Goal: Information Seeking & Learning: Learn about a topic

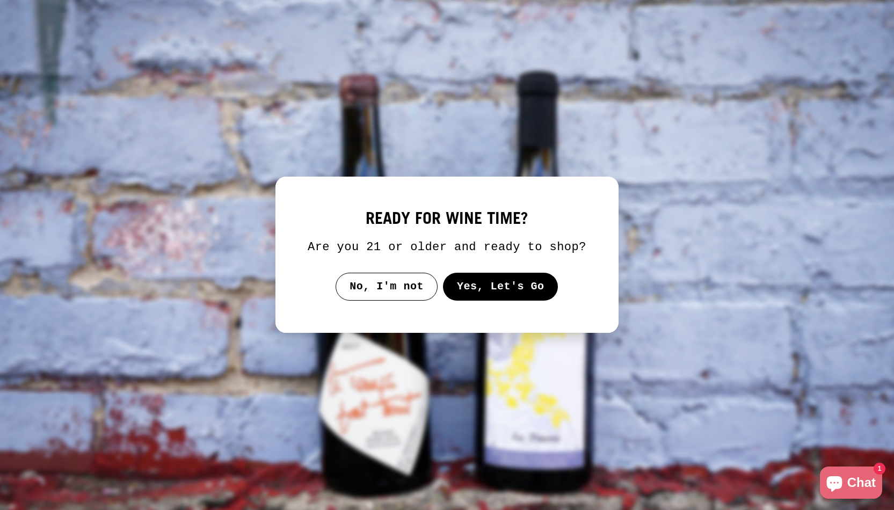
click at [500, 286] on button "Yes, Let's Go" at bounding box center [500, 287] width 115 height 28
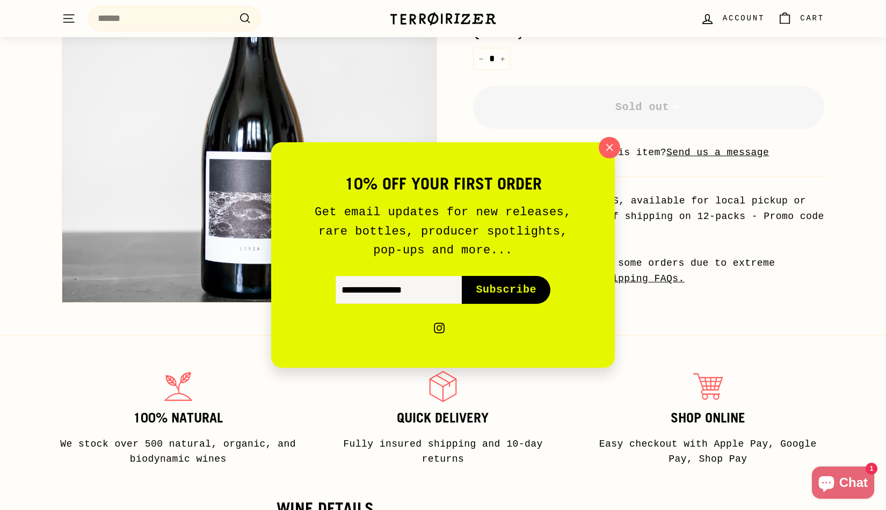
scroll to position [376, 0]
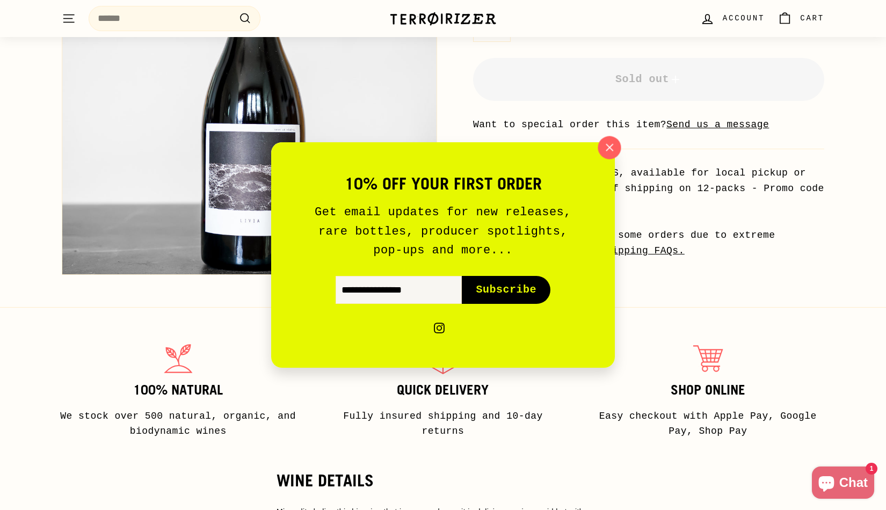
click at [613, 140] on icon "button" at bounding box center [610, 148] width 16 height 16
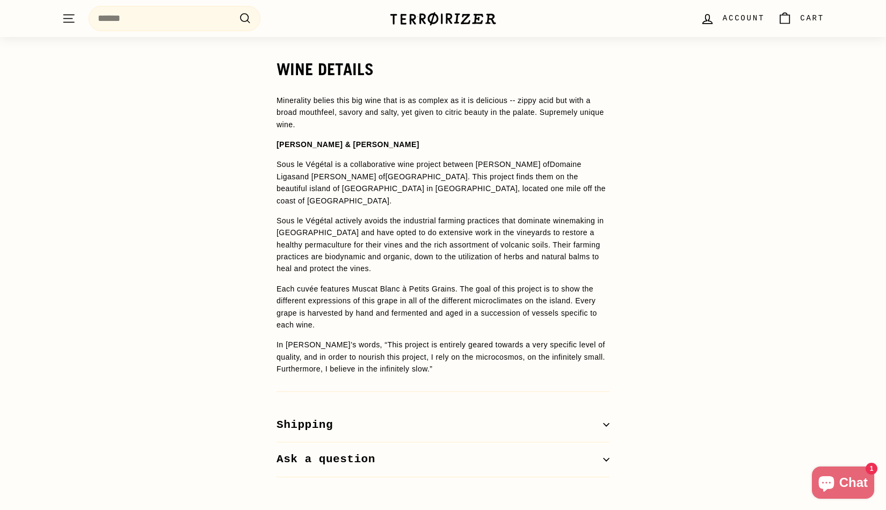
scroll to position [806, 0]
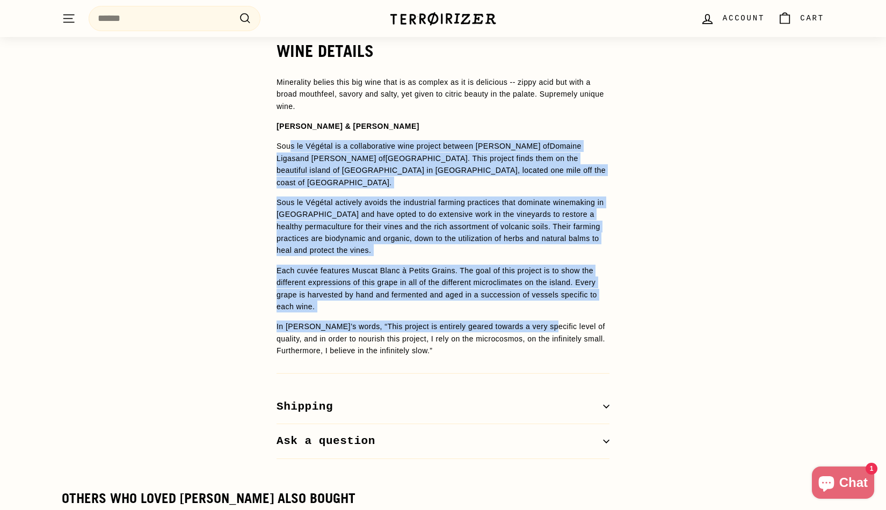
drag, startPoint x: 288, startPoint y: 147, endPoint x: 532, endPoint y: 304, distance: 290.7
click at [532, 304] on div "Sous le Végétal is a collaborative wine project between Jason Ligas of Domaine …" at bounding box center [443, 248] width 333 height 216
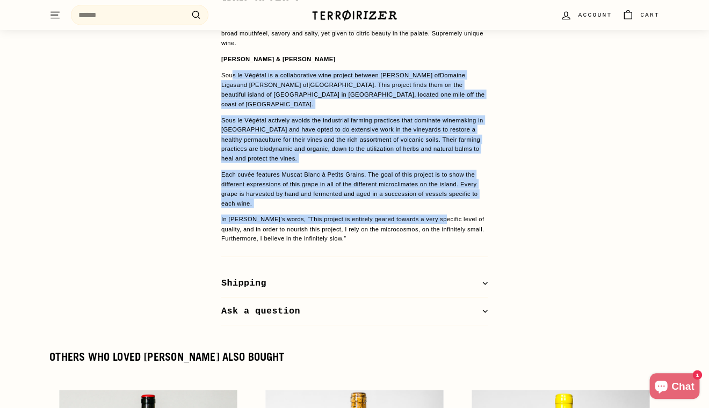
scroll to position [859, 0]
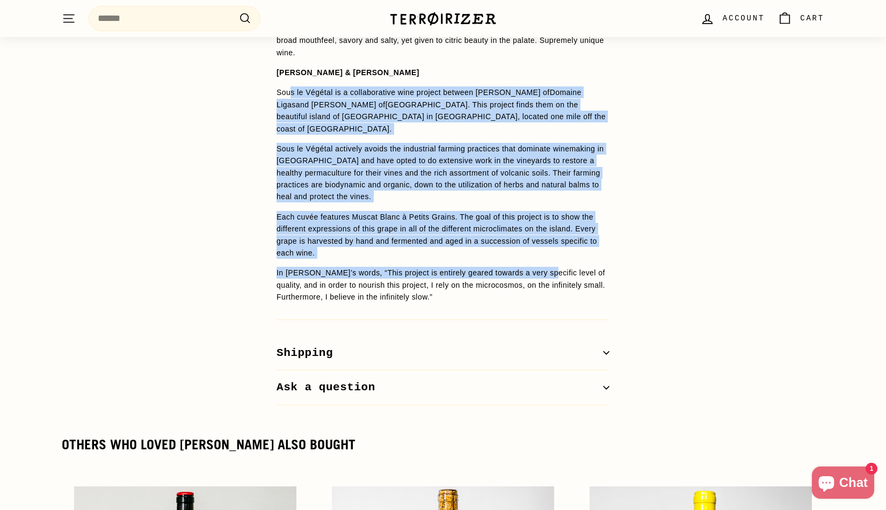
click at [546, 176] on p "Sous le Végétal actively avoids the industrial farming practices that dominate …" at bounding box center [443, 173] width 333 height 60
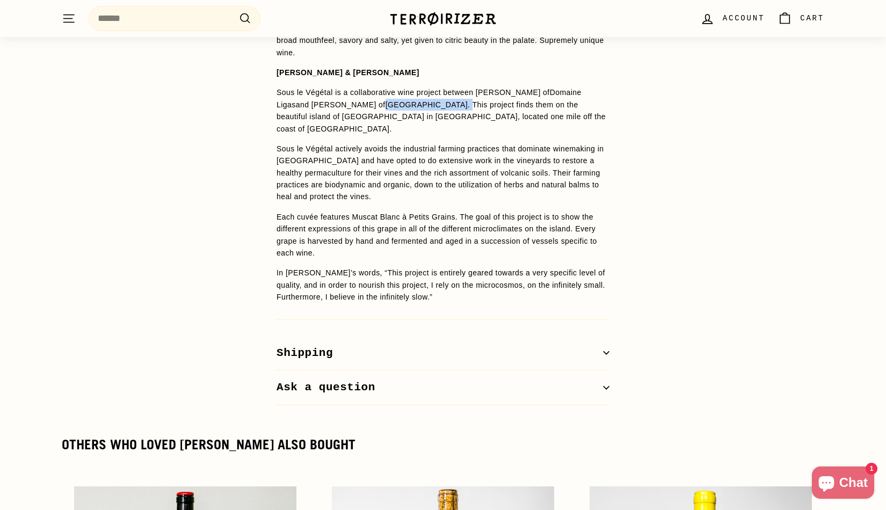
drag, startPoint x: 410, startPoint y: 103, endPoint x: 336, endPoint y: 104, distance: 73.6
click at [336, 104] on p "Sous le Végétal is a collaborative wine project between Jason Ligas of Domaine …" at bounding box center [443, 110] width 333 height 48
click at [386, 104] on link "Domaine la Bohéme" at bounding box center [427, 104] width 82 height 9
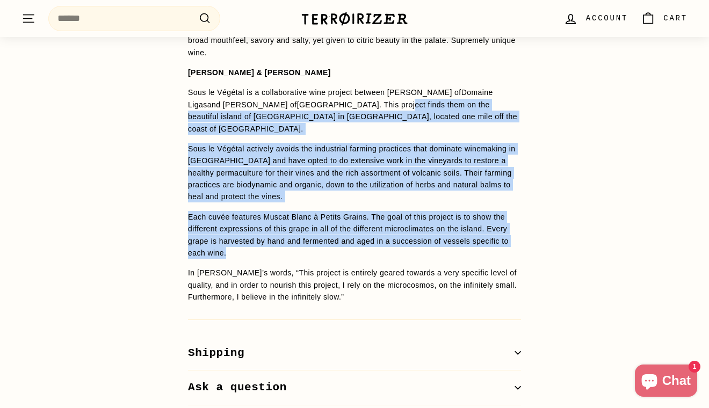
drag, startPoint x: 353, startPoint y: 106, endPoint x: 387, endPoint y: 238, distance: 135.7
click at [387, 238] on div "Sous le Végétal is a collaborative wine project between Jason Ligas of Domaine …" at bounding box center [354, 194] width 333 height 216
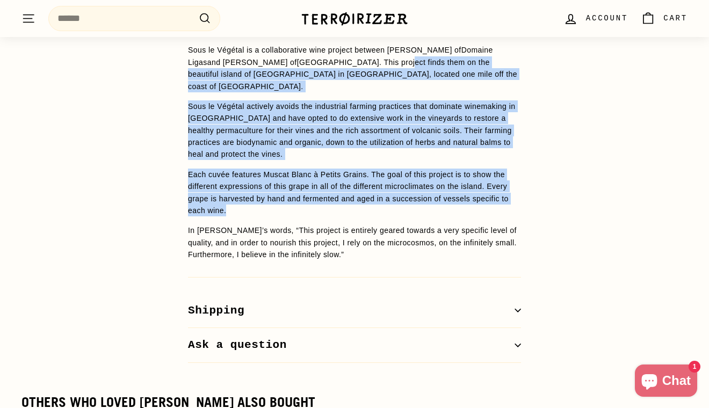
scroll to position [902, 0]
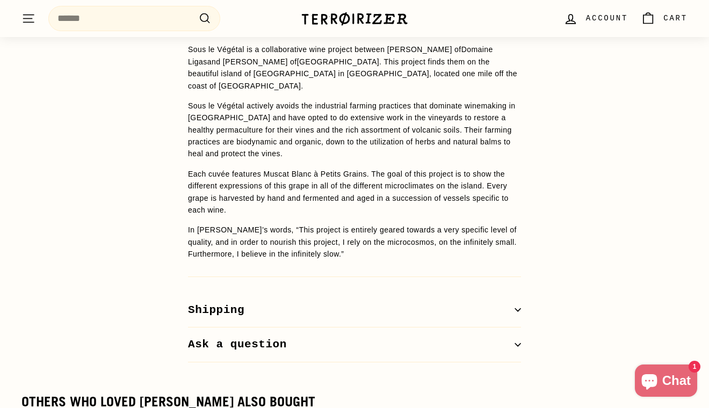
click at [407, 224] on p "In Jason’s words, “This project is entirely geared towards a very specific leve…" at bounding box center [354, 242] width 333 height 36
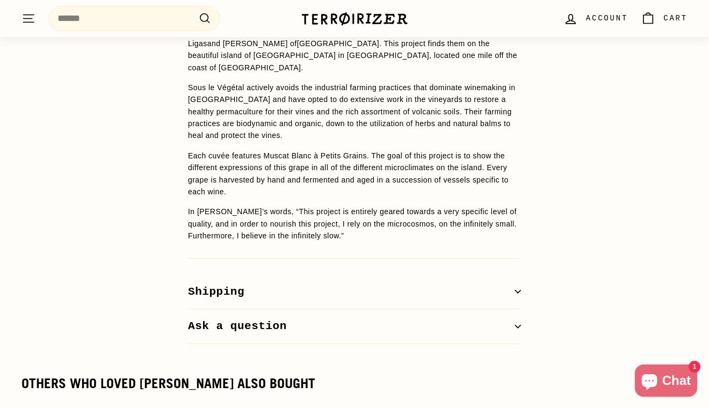
scroll to position [945, 0]
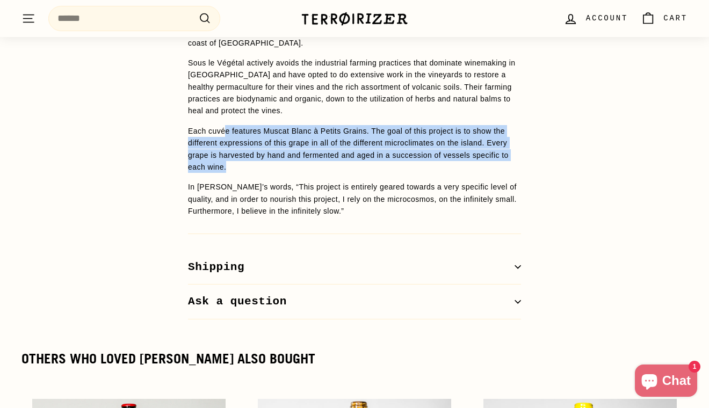
drag, startPoint x: 223, startPoint y: 118, endPoint x: 460, endPoint y: 156, distance: 239.4
click at [460, 156] on p "Each cuvée features Muscat Blanc à Petits Grains. The goal of this project is t…" at bounding box center [354, 149] width 333 height 48
click at [460, 157] on p "Each cuvée features Muscat Blanc à Petits Grains. The goal of this project is t…" at bounding box center [354, 149] width 333 height 48
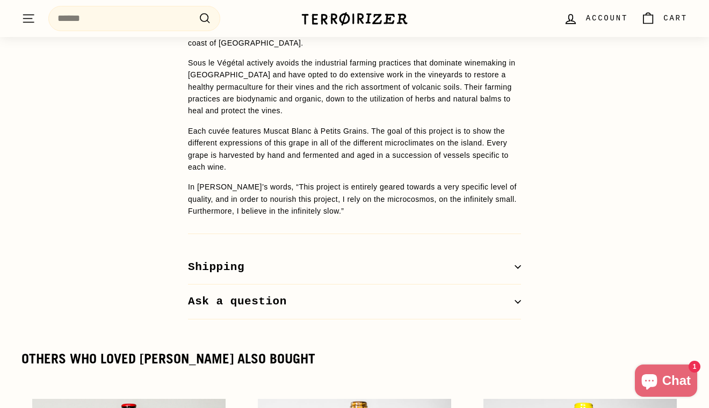
click at [474, 181] on p "In Jason’s words, “This project is entirely geared towards a very specific leve…" at bounding box center [354, 199] width 333 height 36
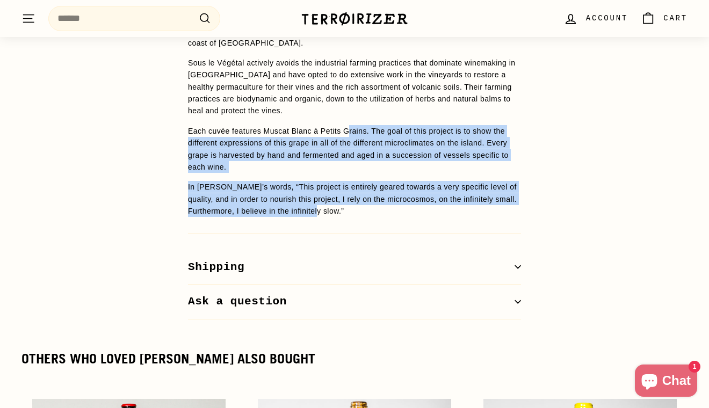
drag, startPoint x: 468, startPoint y: 175, endPoint x: 343, endPoint y: 118, distance: 137.7
click at [343, 118] on div "Sous le Végétal is a collaborative wine project between Jason Ligas of Domaine …" at bounding box center [354, 109] width 333 height 216
click at [344, 125] on p "Each cuvée features Muscat Blanc à Petits Grains. The goal of this project is t…" at bounding box center [354, 149] width 333 height 48
click at [371, 126] on p "Each cuvée features Muscat Blanc à Petits Grains. The goal of this project is t…" at bounding box center [354, 149] width 333 height 48
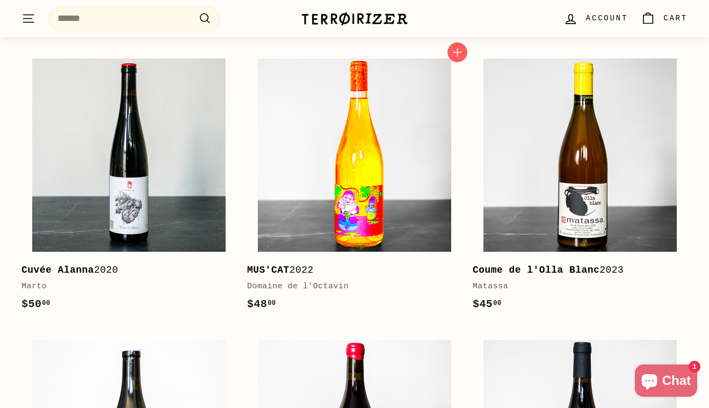
scroll to position [1332, 0]
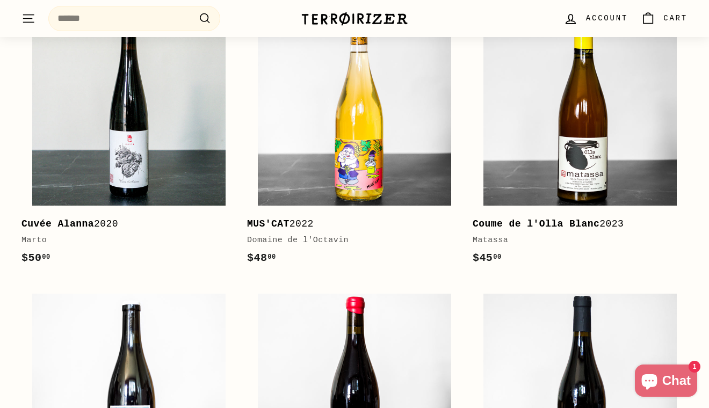
drag, startPoint x: 546, startPoint y: 177, endPoint x: 693, endPoint y: 126, distance: 156.3
click at [693, 126] on div "Add to cart Cuvée Alanna 2020 Marto $50 00 $50.00 Add to cart MUS'CAT 2022 Doma…" at bounding box center [354, 284] width 709 height 564
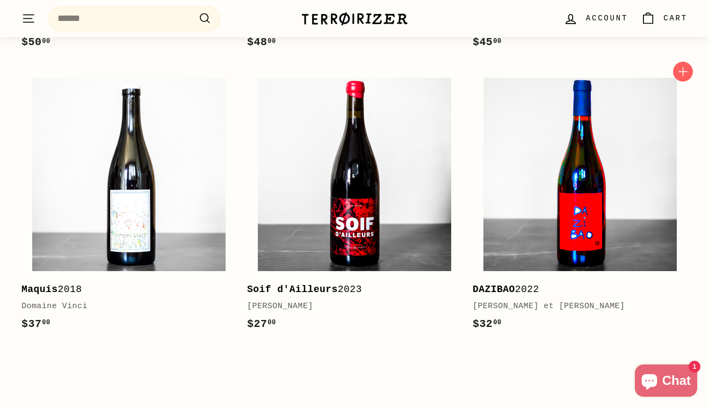
scroll to position [1547, 0]
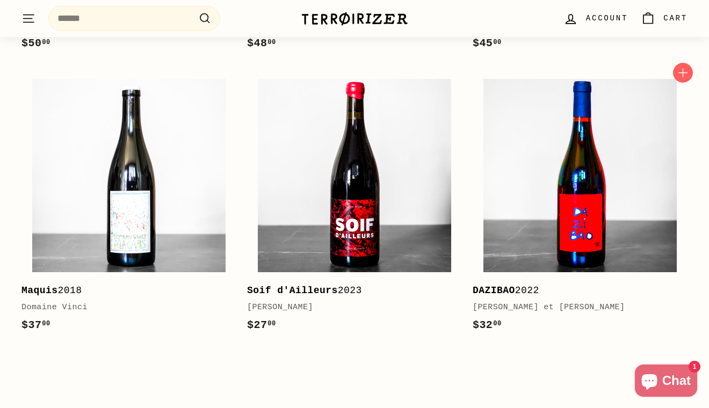
click at [566, 153] on img at bounding box center [579, 175] width 193 height 193
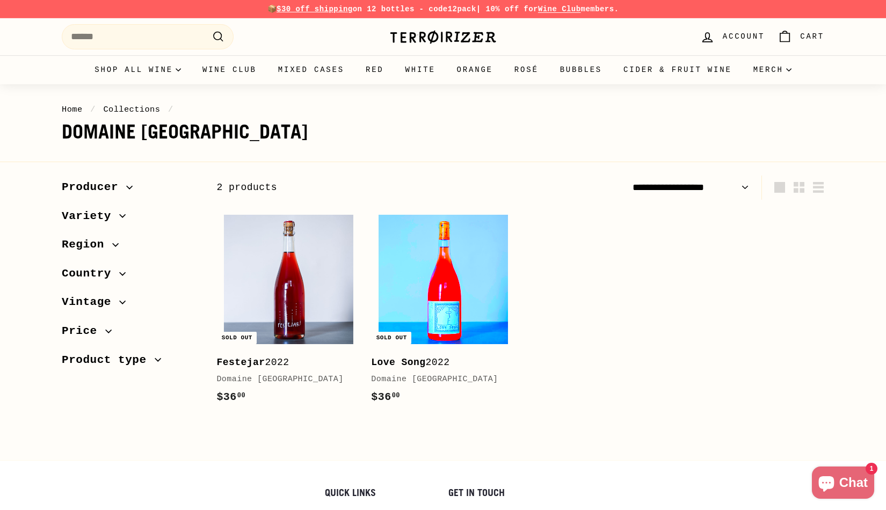
click at [493, 268] on img at bounding box center [443, 279] width 129 height 129
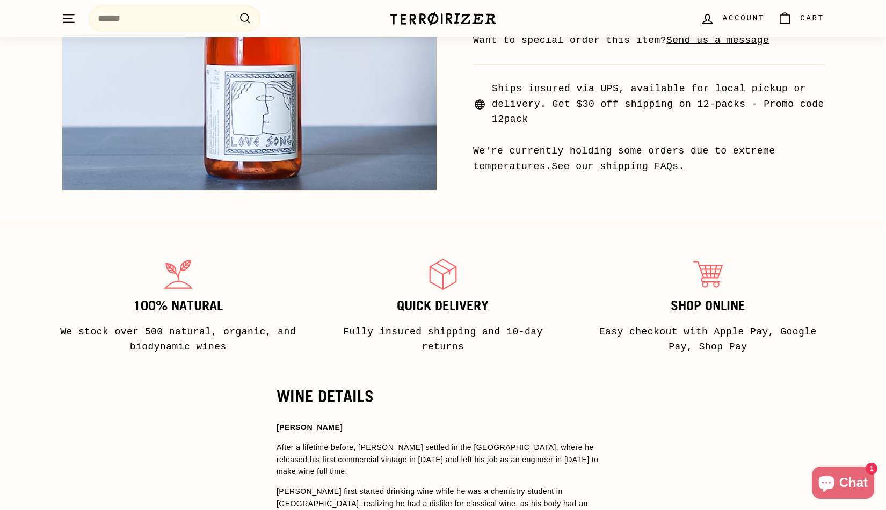
scroll to position [752, 0]
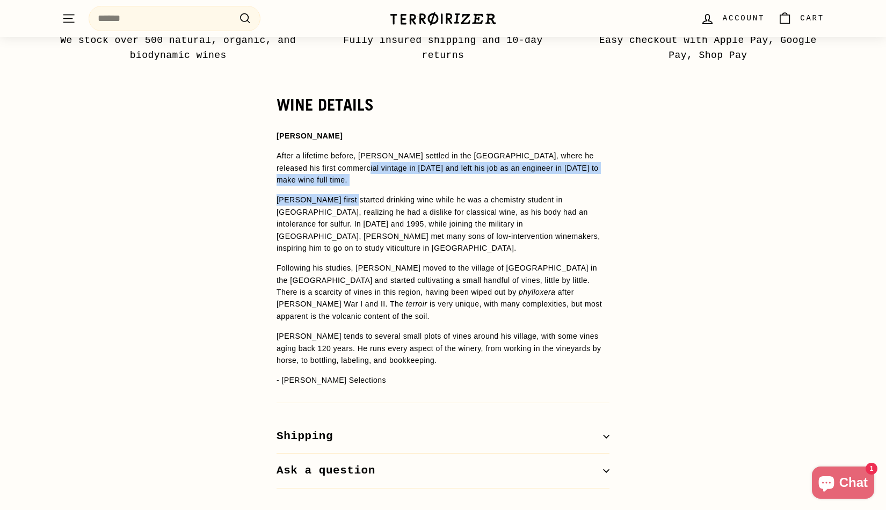
drag, startPoint x: 338, startPoint y: 167, endPoint x: 340, endPoint y: 189, distance: 22.1
click at [340, 189] on span "[PERSON_NAME] After a lifetime before, [PERSON_NAME] settled in the [GEOGRAPHIC…" at bounding box center [443, 258] width 333 height 257
click at [340, 194] on p "[PERSON_NAME] first started drinking wine while he was a chemistry student in […" at bounding box center [443, 224] width 333 height 60
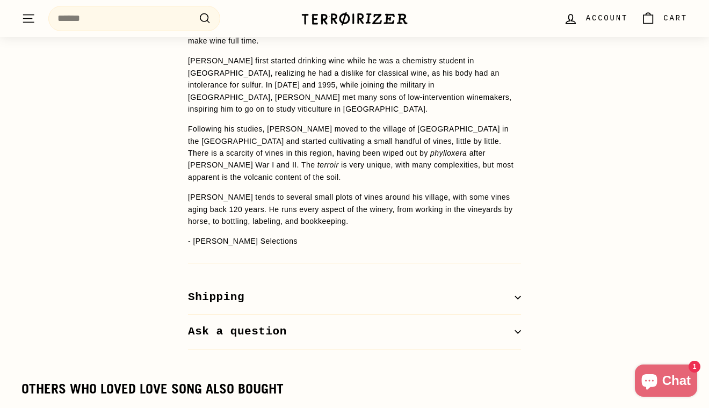
scroll to position [892, 0]
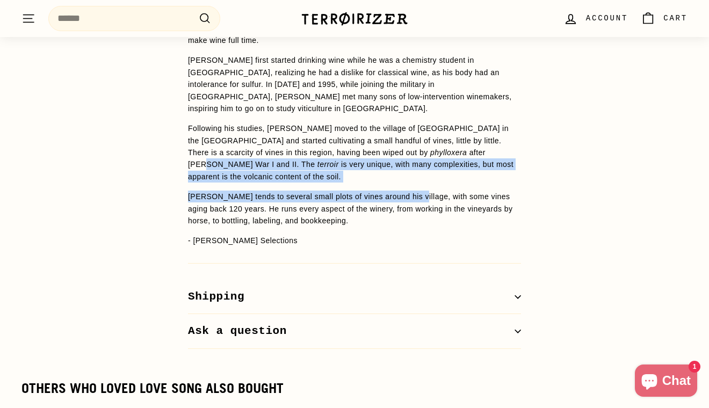
drag, startPoint x: 383, startPoint y: 133, endPoint x: 405, endPoint y: 160, distance: 34.3
click at [405, 160] on span "[PERSON_NAME] After a lifetime before, [PERSON_NAME] settled in the [GEOGRAPHIC…" at bounding box center [354, 118] width 333 height 257
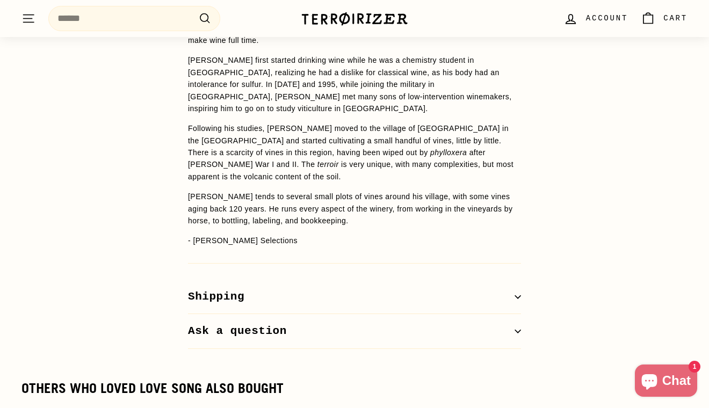
click at [378, 191] on p "[PERSON_NAME] tends to several small plots of vines around his village, with so…" at bounding box center [354, 209] width 333 height 36
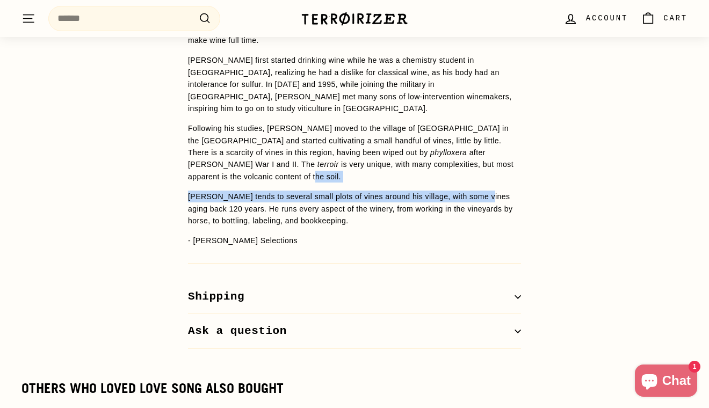
drag, startPoint x: 475, startPoint y: 151, endPoint x: 467, endPoint y: 140, distance: 14.3
click at [467, 140] on span "[PERSON_NAME] After a lifetime before, [PERSON_NAME] settled in the [GEOGRAPHIC…" at bounding box center [354, 118] width 333 height 257
click at [467, 140] on p "Following his studies, [PERSON_NAME] moved to the village of [GEOGRAPHIC_DATA] …" at bounding box center [354, 152] width 333 height 60
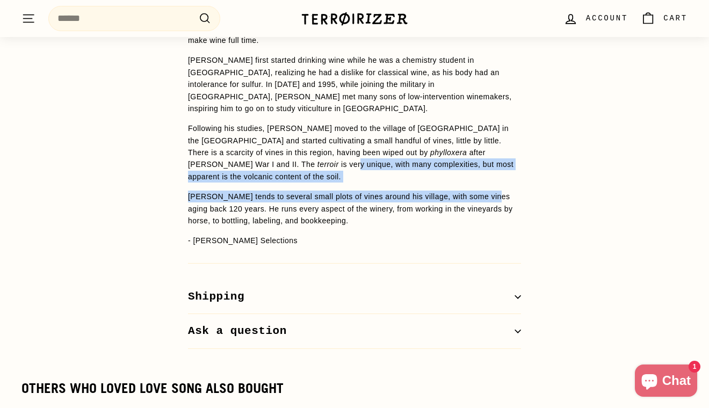
drag, startPoint x: 484, startPoint y: 161, endPoint x: 490, endPoint y: 130, distance: 31.1
click at [490, 130] on span "[PERSON_NAME] After a lifetime before, [PERSON_NAME] settled in the [GEOGRAPHIC…" at bounding box center [354, 118] width 333 height 257
click at [490, 131] on p "Following his studies, [PERSON_NAME] moved to the village of [GEOGRAPHIC_DATA] …" at bounding box center [354, 152] width 333 height 60
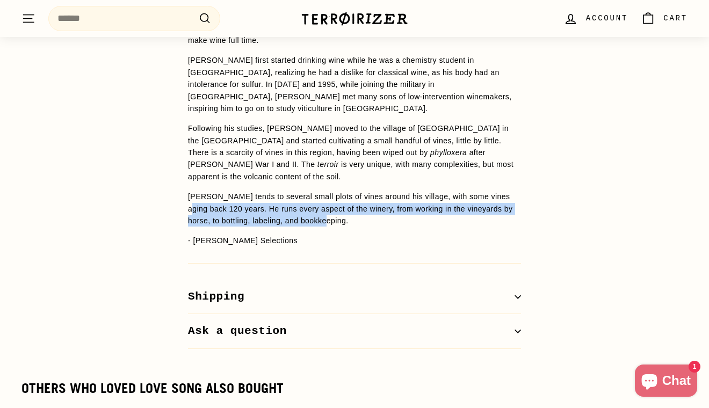
drag, startPoint x: 495, startPoint y: 154, endPoint x: 481, endPoint y: 161, distance: 15.6
click at [489, 189] on span "[PERSON_NAME] After a lifetime before, [PERSON_NAME] settled in the [GEOGRAPHIC…" at bounding box center [354, 118] width 333 height 257
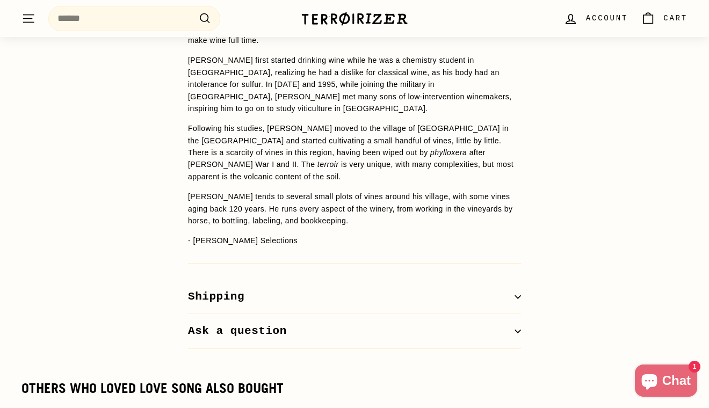
drag, startPoint x: 480, startPoint y: 201, endPoint x: 471, endPoint y: 189, distance: 15.0
click at [479, 235] on p "- [PERSON_NAME] Selections" at bounding box center [354, 241] width 333 height 12
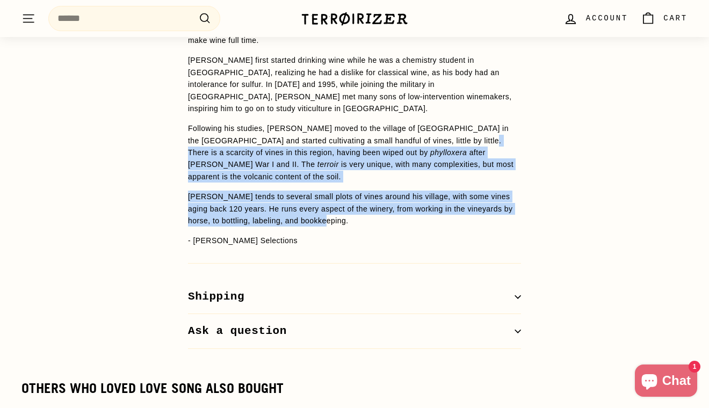
drag, startPoint x: 470, startPoint y: 189, endPoint x: 438, endPoint y: 121, distance: 74.2
click at [438, 121] on span "[PERSON_NAME] After a lifetime before, [PERSON_NAME] settled in the [GEOGRAPHIC…" at bounding box center [354, 118] width 333 height 257
click at [507, 191] on p "[PERSON_NAME] tends to several small plots of vines around his village, with so…" at bounding box center [354, 209] width 333 height 36
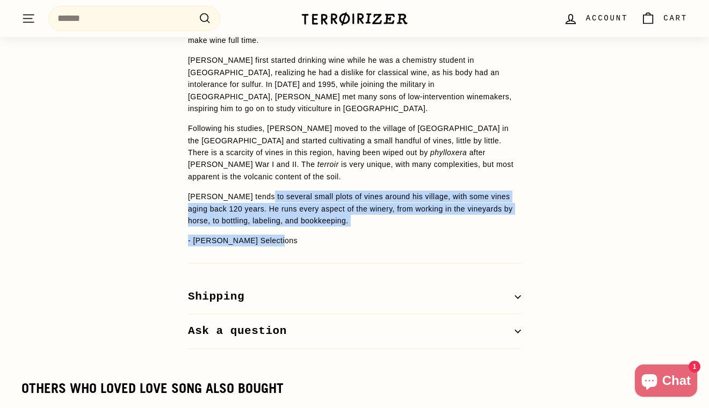
drag, startPoint x: 321, startPoint y: 192, endPoint x: 254, endPoint y: 165, distance: 72.1
click at [254, 165] on span "[PERSON_NAME] After a lifetime before, [PERSON_NAME] settled in the [GEOGRAPHIC…" at bounding box center [354, 118] width 333 height 257
click at [254, 191] on p "[PERSON_NAME] tends to several small plots of vines around his village, with so…" at bounding box center [354, 209] width 333 height 36
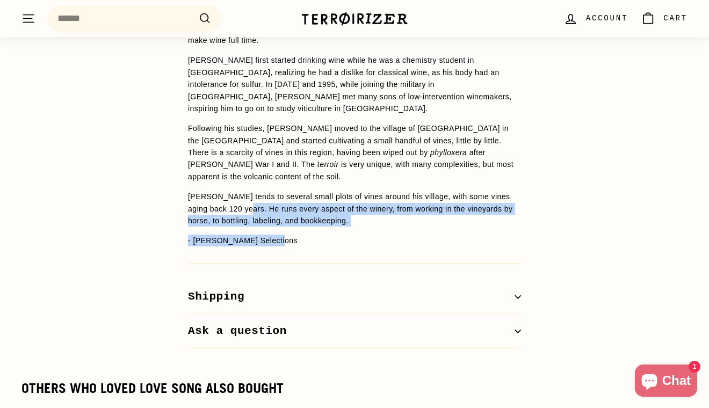
drag, startPoint x: 229, startPoint y: 167, endPoint x: 368, endPoint y: 193, distance: 141.5
click at [368, 193] on span "[PERSON_NAME] After a lifetime before, [PERSON_NAME] settled in the [GEOGRAPHIC…" at bounding box center [354, 118] width 333 height 257
click at [369, 192] on span "[PERSON_NAME] After a lifetime before, [PERSON_NAME] settled in the [GEOGRAPHIC…" at bounding box center [354, 118] width 333 height 257
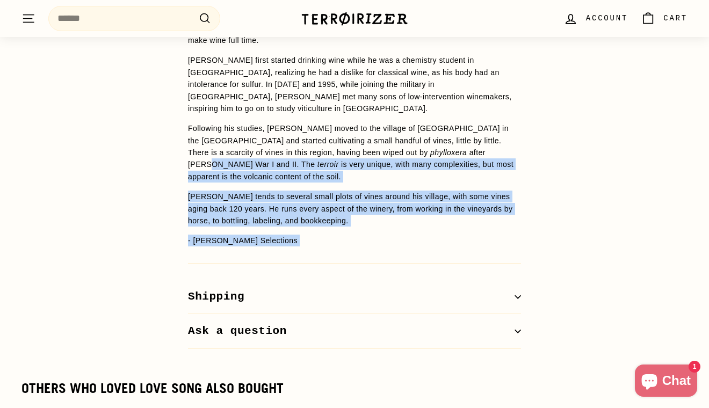
drag, startPoint x: 387, startPoint y: 138, endPoint x: 392, endPoint y: 128, distance: 11.1
click at [392, 128] on span "[PERSON_NAME] After a lifetime before, [PERSON_NAME] settled in the [GEOGRAPHIC…" at bounding box center [354, 118] width 333 height 257
click at [319, 191] on p "[PERSON_NAME] tends to several small plots of vines around his village, with so…" at bounding box center [354, 209] width 333 height 36
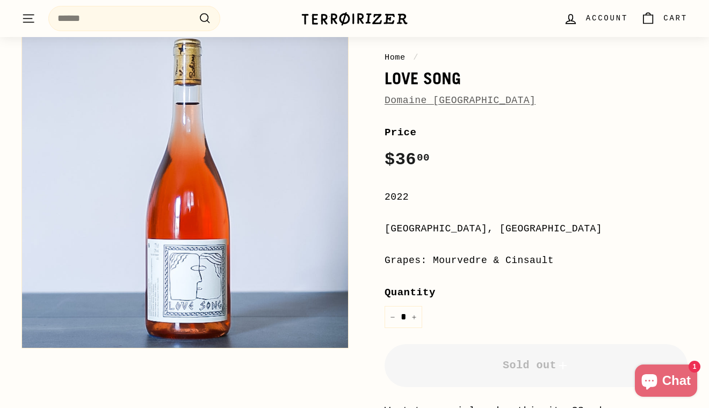
scroll to position [0, 0]
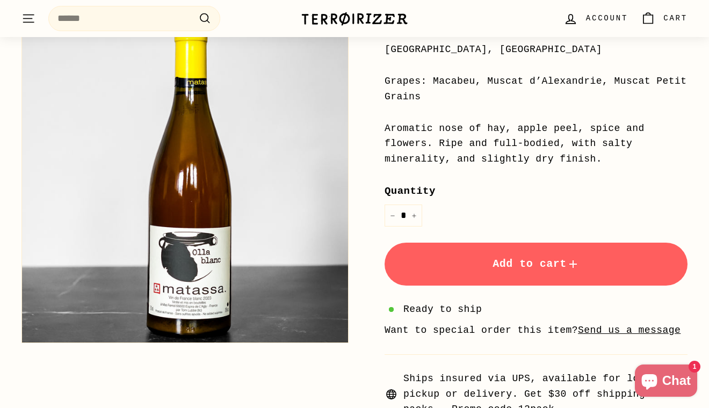
scroll to position [301, 0]
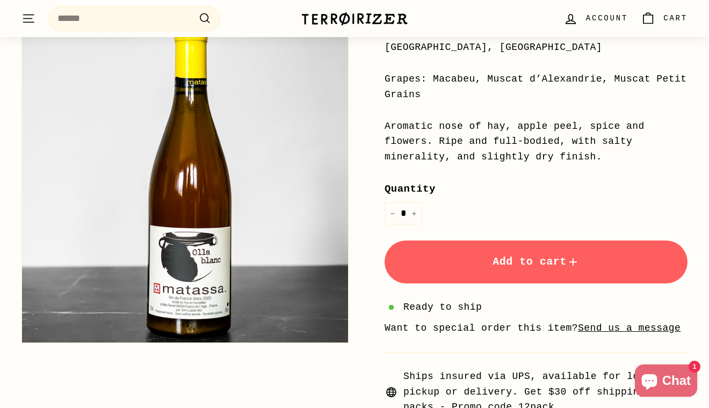
drag, startPoint x: 465, startPoint y: 128, endPoint x: 490, endPoint y: 157, distance: 38.5
click at [490, 157] on div "Aromatic nose of hay, apple peel, spice and flowers. Ripe and full-bodied, with…" at bounding box center [536, 142] width 303 height 46
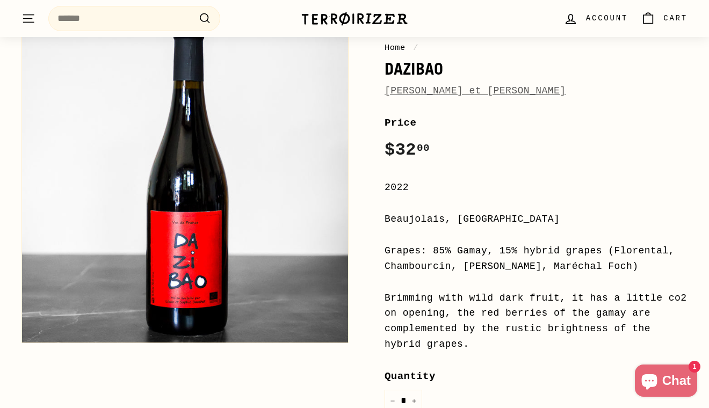
scroll to position [344, 0]
